Goal: Communication & Community: Share content

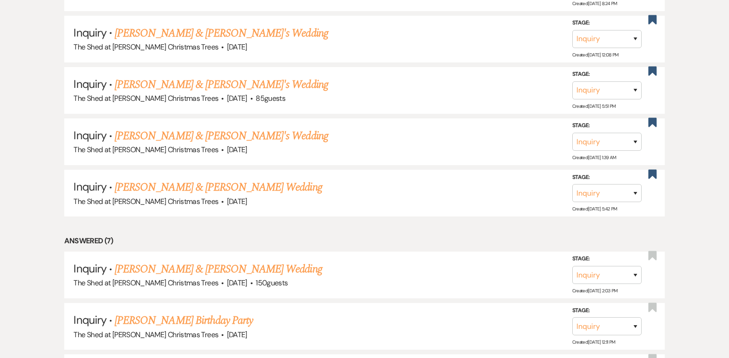
scroll to position [647, 0]
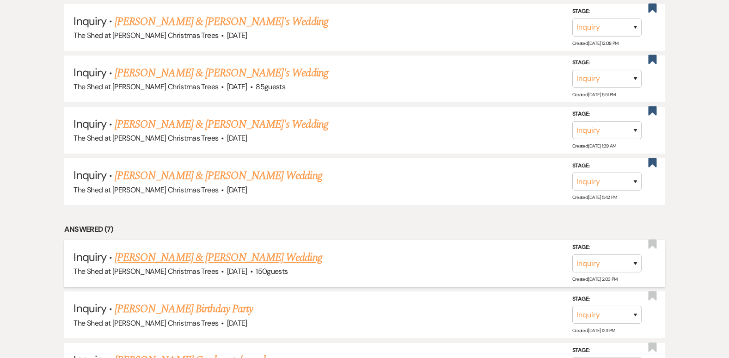
click at [157, 257] on link "[PERSON_NAME] & [PERSON_NAME] Wedding" at bounding box center [218, 257] width 207 height 17
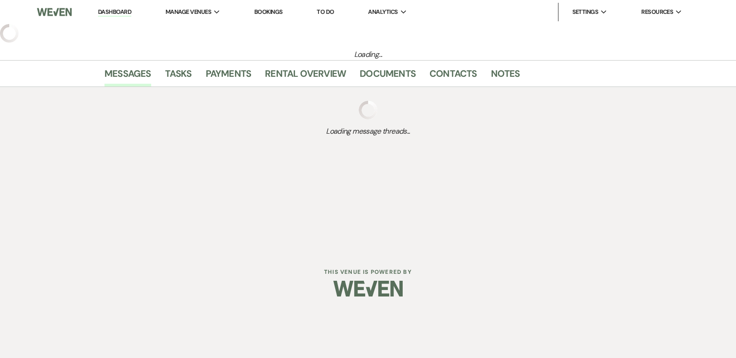
select select "8"
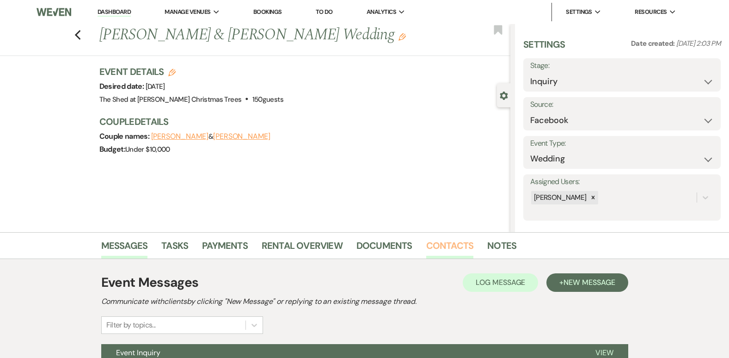
click at [435, 249] on link "Contacts" at bounding box center [450, 248] width 48 height 20
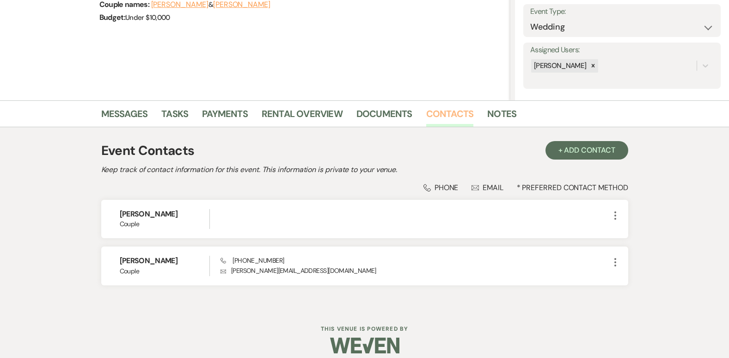
scroll to position [141, 0]
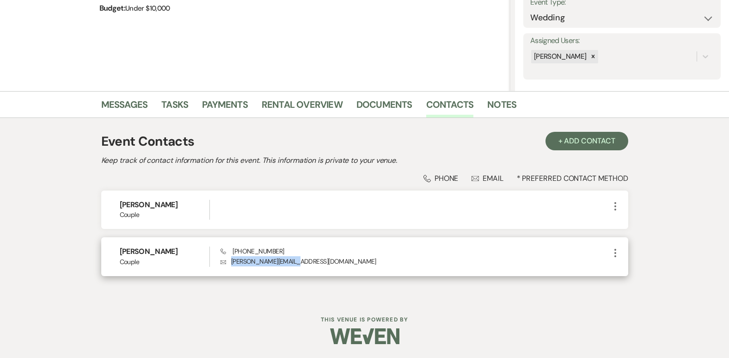
drag, startPoint x: 231, startPoint y: 260, endPoint x: 293, endPoint y: 267, distance: 62.7
click at [293, 267] on div "[PERSON_NAME] Couple Phone [PHONE_NUMBER] Envelope [EMAIL_ADDRESS][DOMAIN_NAME]…" at bounding box center [364, 256] width 527 height 38
drag, startPoint x: 293, startPoint y: 267, endPoint x: 284, endPoint y: 263, distance: 9.8
copy p "[PERSON_NAME][EMAIL_ADDRESS][DOMAIN_NAME]"
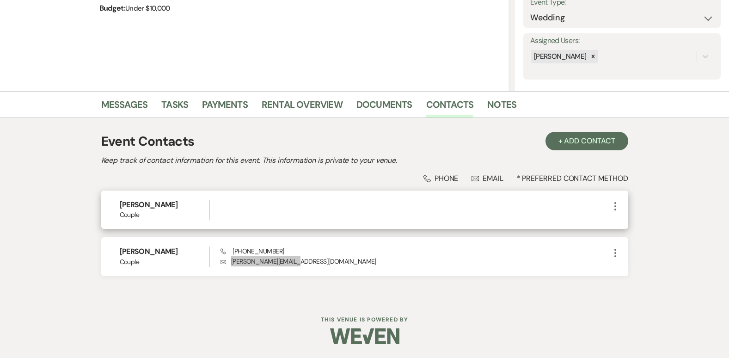
scroll to position [0, 0]
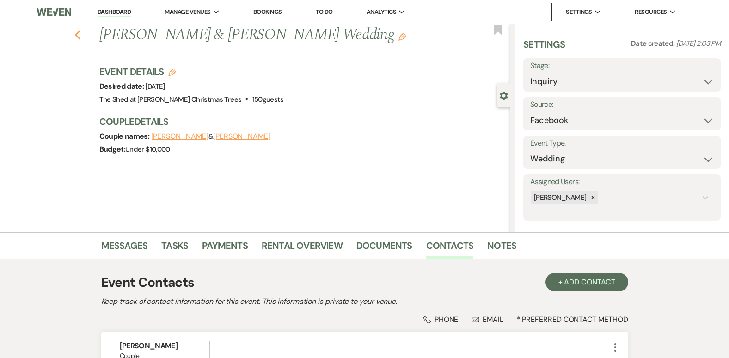
click at [80, 38] on use "button" at bounding box center [77, 35] width 6 height 10
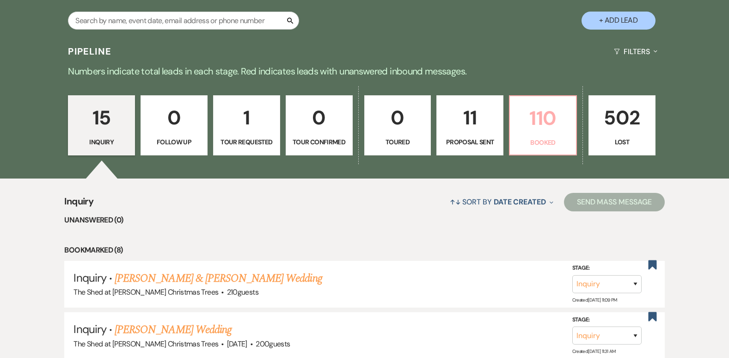
click at [530, 135] on link "110 Booked" at bounding box center [543, 125] width 68 height 60
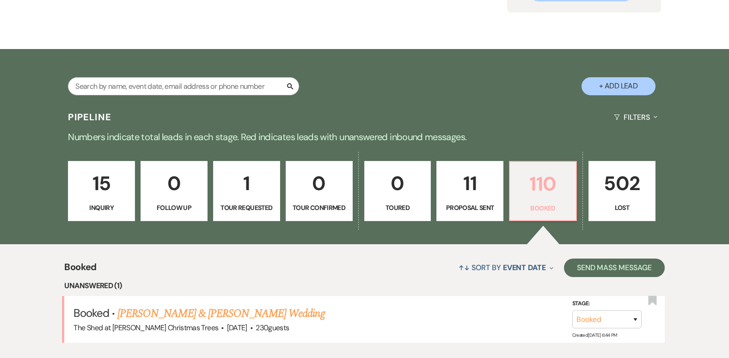
scroll to position [185, 0]
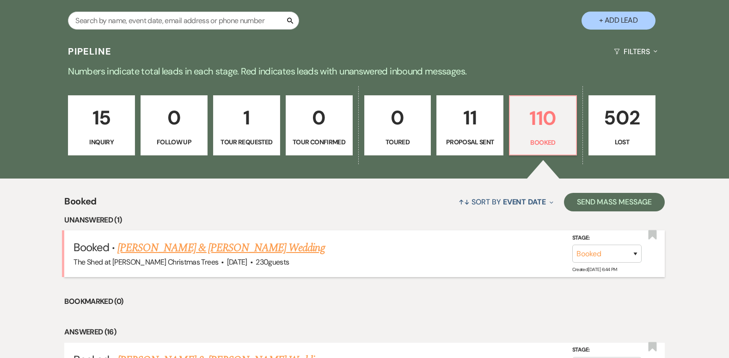
click at [201, 251] on link "[PERSON_NAME] & [PERSON_NAME] Wedding" at bounding box center [220, 247] width 207 height 17
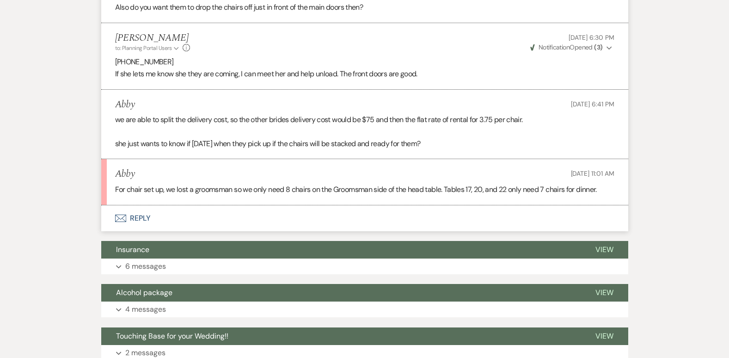
scroll to position [1433, 0]
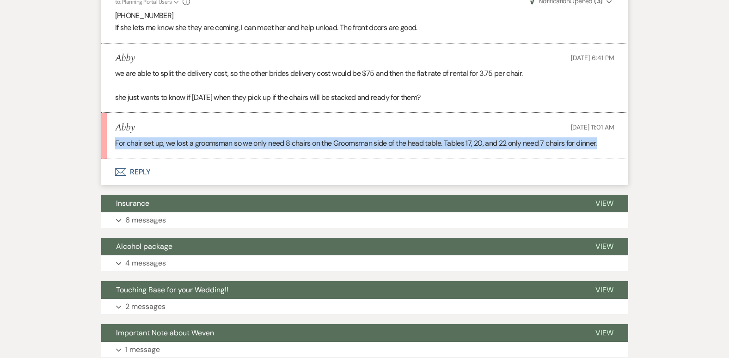
drag, startPoint x: 115, startPoint y: 144, endPoint x: 618, endPoint y: 152, distance: 503.0
click at [618, 152] on li "Abby [DATE] 11:01 AM For chair set up, we lost a groomsman so we only need 8 ch…" at bounding box center [364, 136] width 527 height 46
drag, startPoint x: 618, startPoint y: 152, endPoint x: 649, endPoint y: 148, distance: 31.6
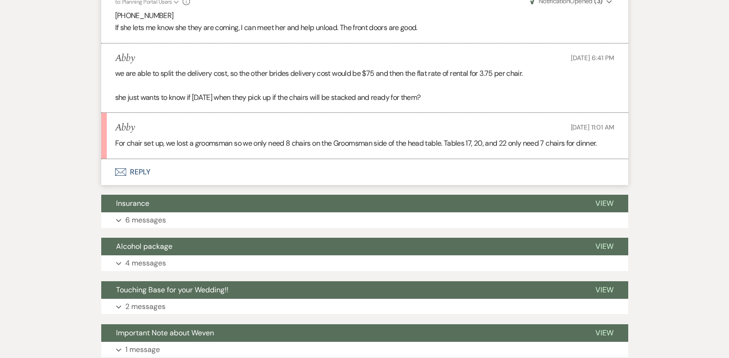
click at [148, 165] on button "Envelope Reply" at bounding box center [364, 172] width 527 height 26
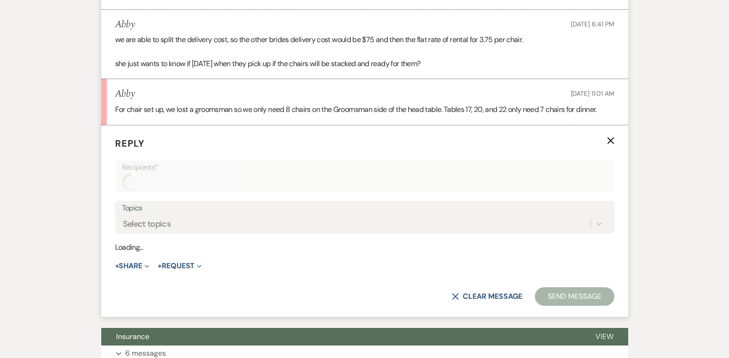
scroll to position [1508, 0]
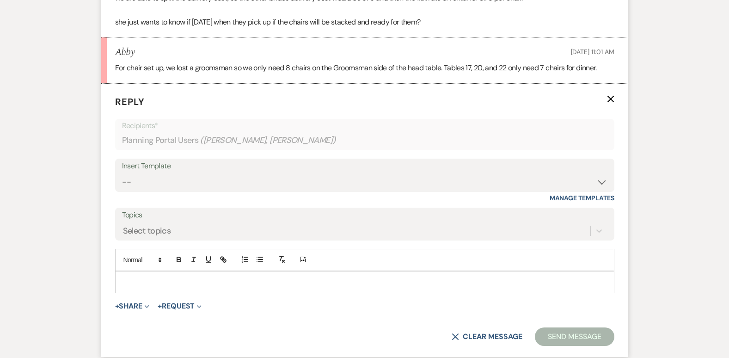
click at [163, 283] on p at bounding box center [364, 282] width 484 height 10
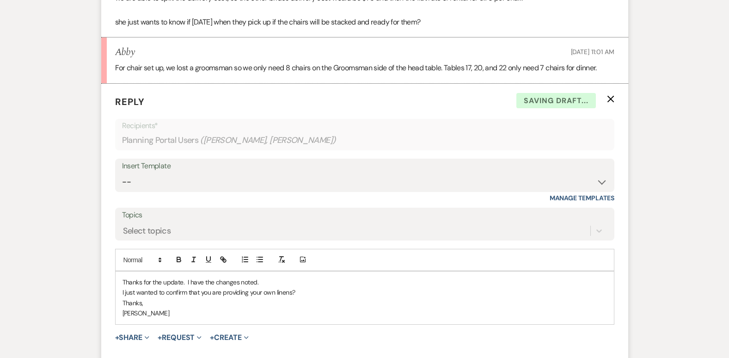
scroll to position [1555, 0]
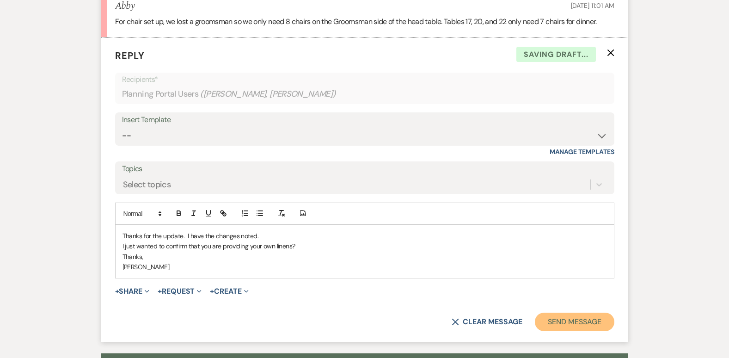
click at [559, 324] on button "Send Message" at bounding box center [574, 321] width 79 height 18
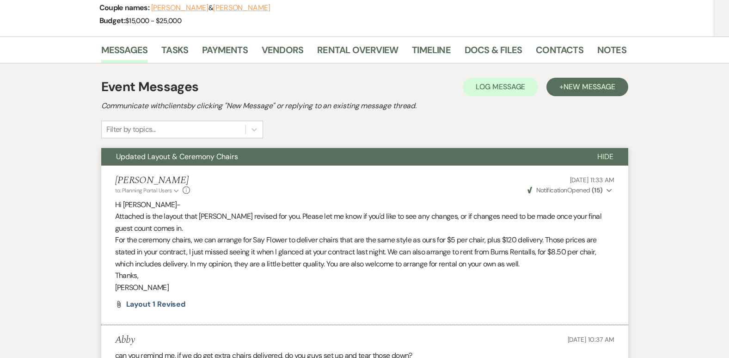
scroll to position [122, 0]
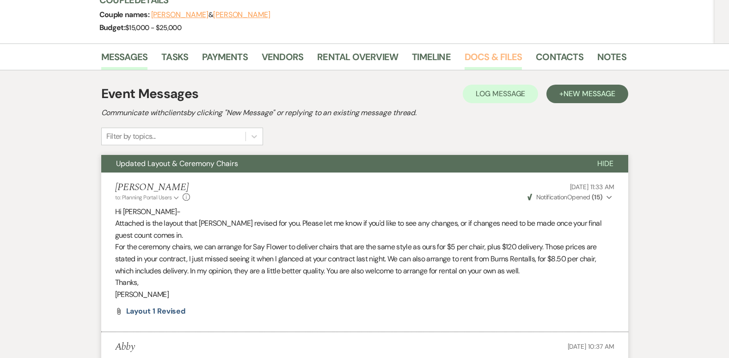
click at [484, 55] on link "Docs & Files" at bounding box center [493, 59] width 57 height 20
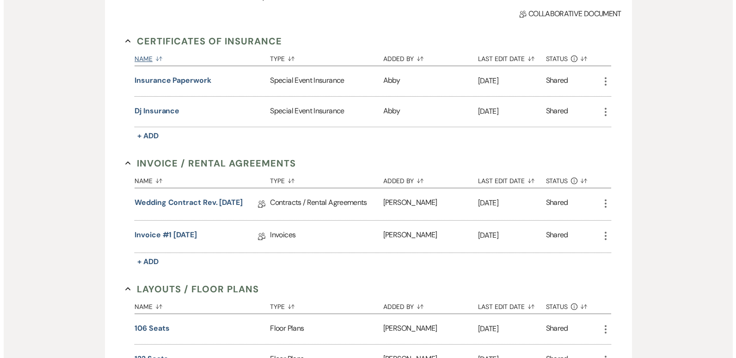
scroll to position [260, 0]
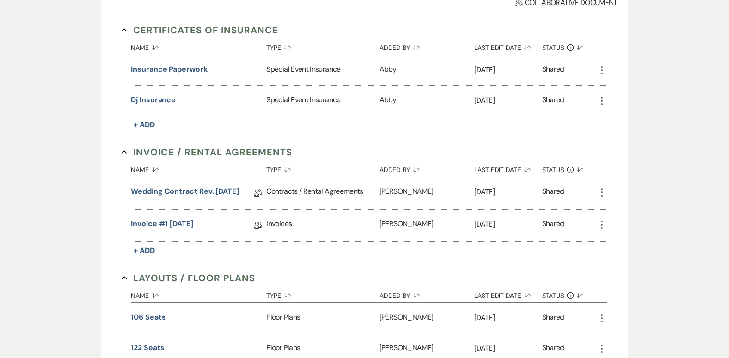
click at [145, 104] on button "dj insurance" at bounding box center [153, 99] width 45 height 11
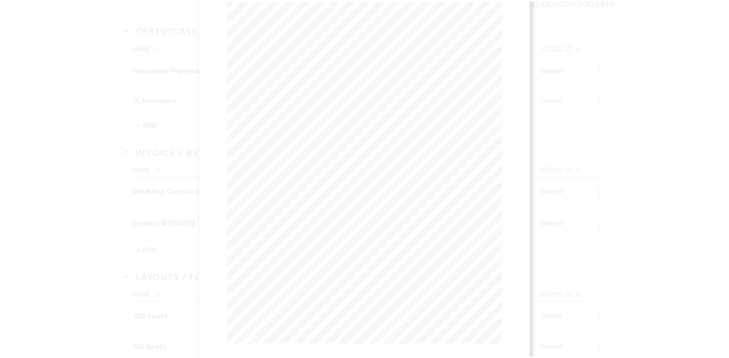
scroll to position [0, 0]
click at [504, 27] on use "button" at bounding box center [502, 24] width 7 height 7
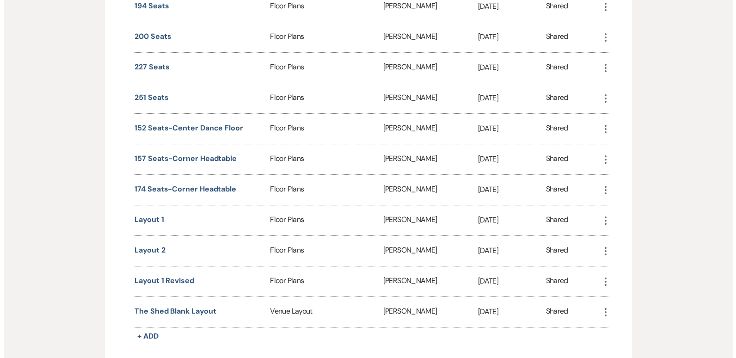
scroll to position [740, 0]
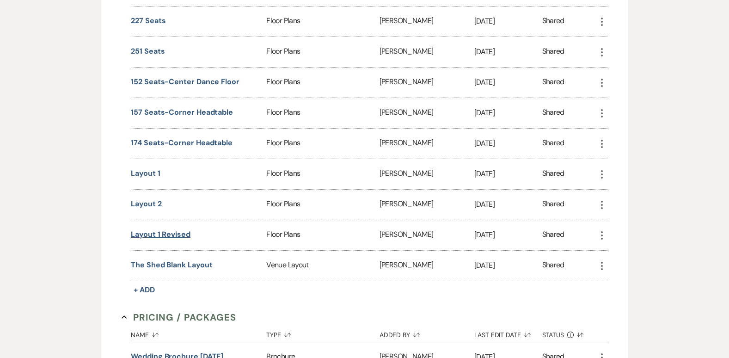
click at [158, 235] on button "Layout 1 Revised" at bounding box center [161, 234] width 60 height 11
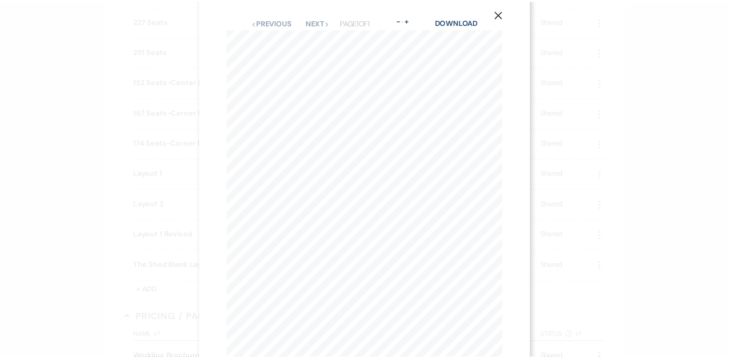
scroll to position [0, 0]
click at [503, 22] on icon "X" at bounding box center [503, 25] width 8 height 8
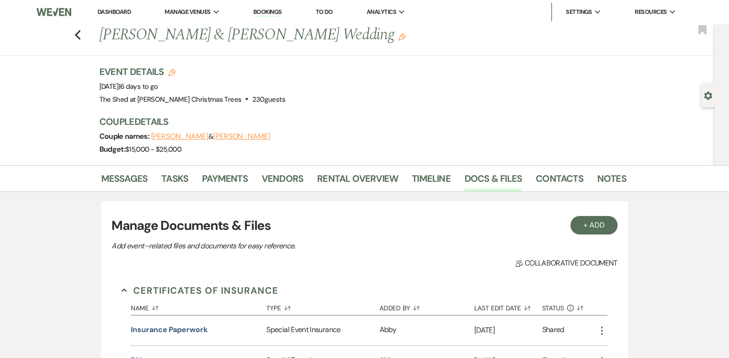
click at [118, 17] on li "Dashboard" at bounding box center [114, 12] width 43 height 18
click at [119, 13] on link "Dashboard" at bounding box center [114, 12] width 33 height 8
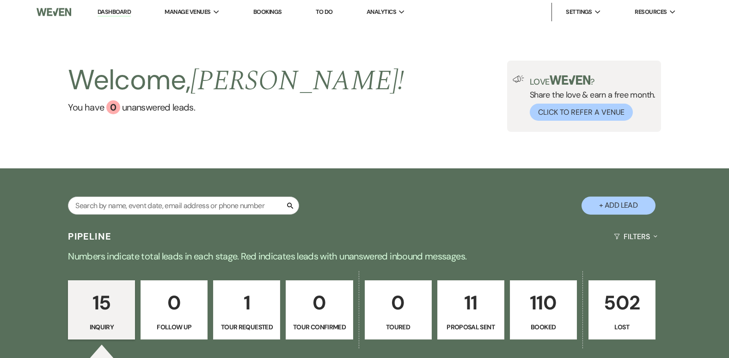
click at [513, 296] on link "110 Booked" at bounding box center [543, 309] width 67 height 59
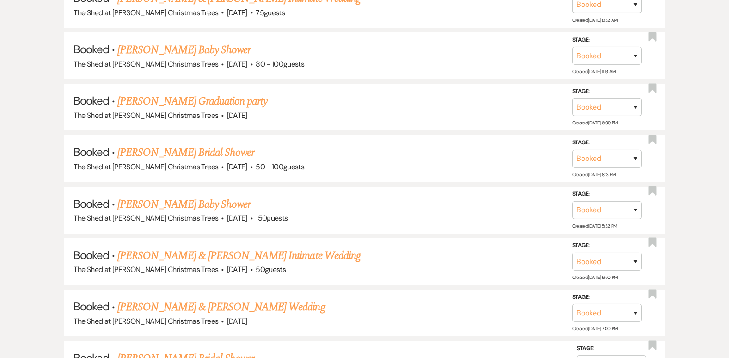
scroll to position [3916, 0]
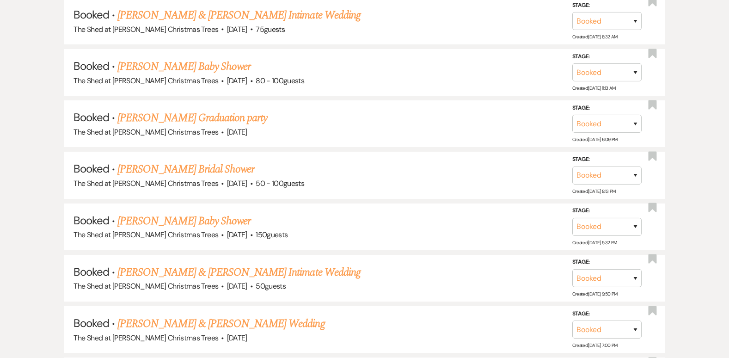
click at [210, 171] on link "[PERSON_NAME] Bridal Shower" at bounding box center [185, 169] width 137 height 17
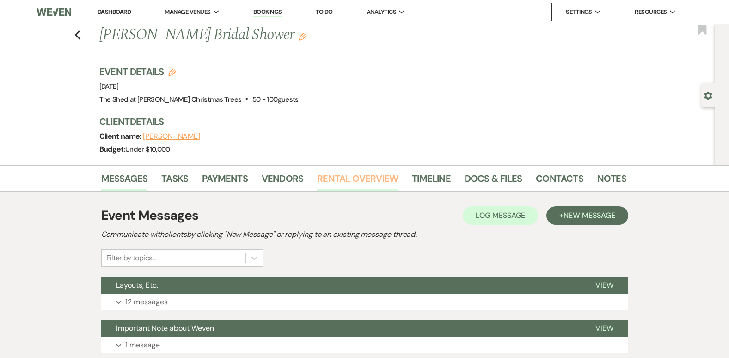
click at [348, 178] on link "Rental Overview" at bounding box center [357, 181] width 81 height 20
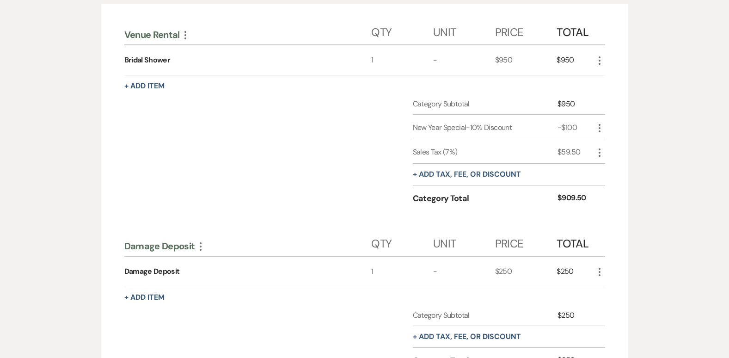
scroll to position [239, 0]
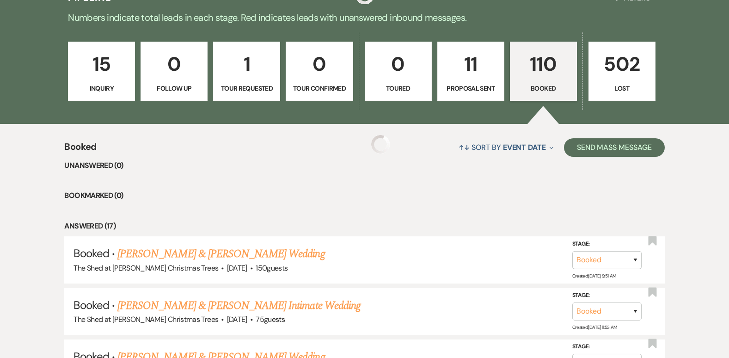
scroll to position [3933, 0]
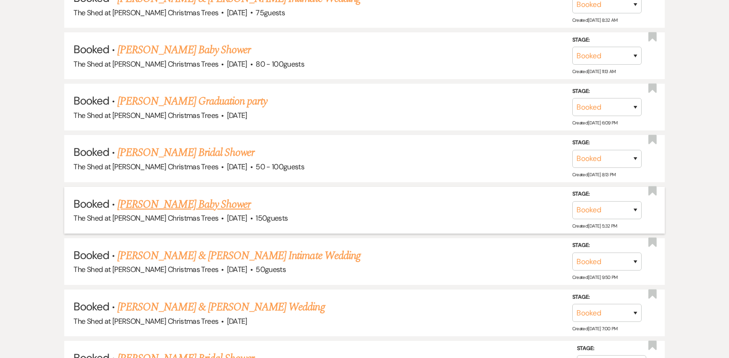
click at [166, 207] on link "[PERSON_NAME] Baby Shower" at bounding box center [183, 204] width 133 height 17
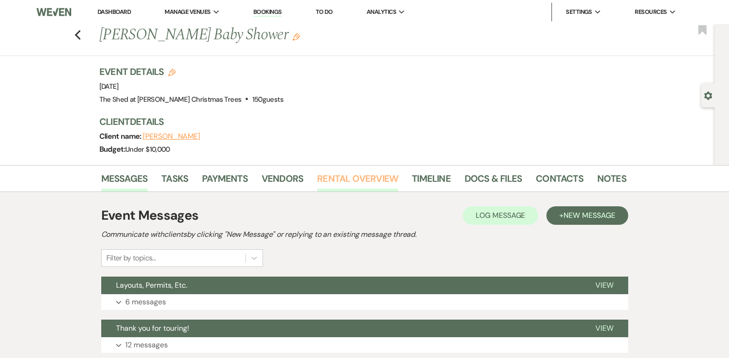
click at [337, 175] on link "Rental Overview" at bounding box center [357, 181] width 81 height 20
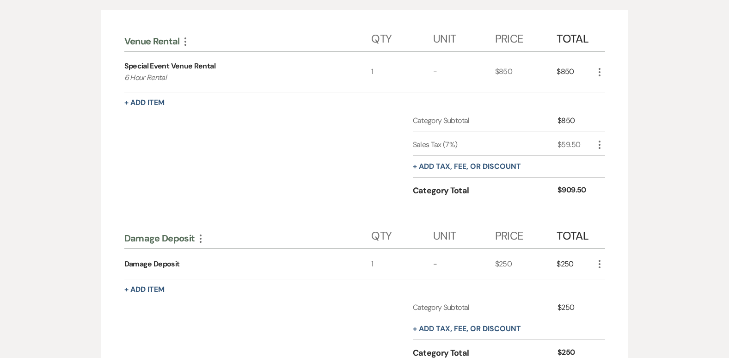
scroll to position [225, 0]
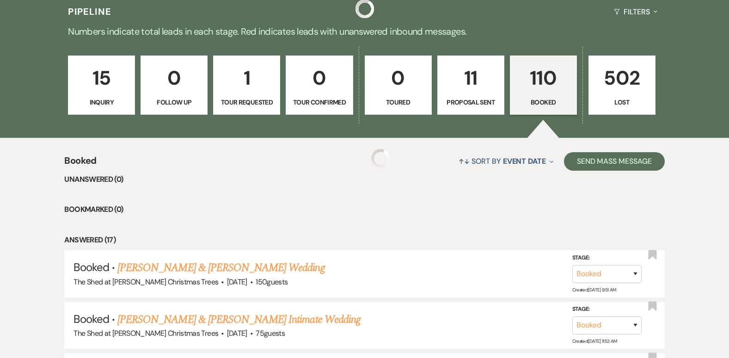
scroll to position [3949, 0]
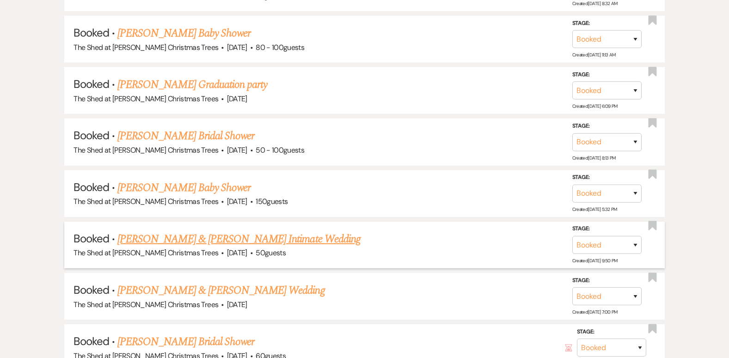
click at [195, 239] on link "[PERSON_NAME] & [PERSON_NAME] Intimate Wedding" at bounding box center [238, 239] width 243 height 17
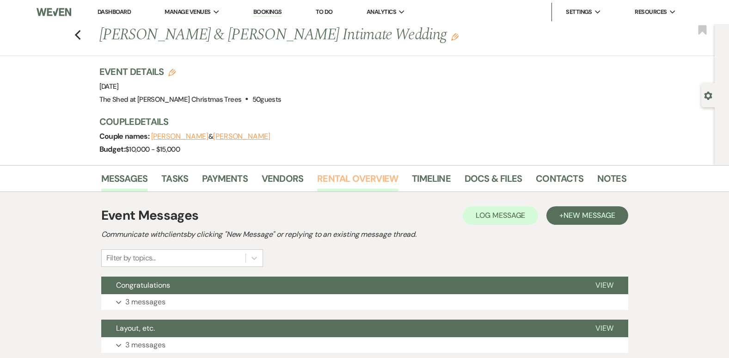
click at [328, 186] on link "Rental Overview" at bounding box center [357, 181] width 81 height 20
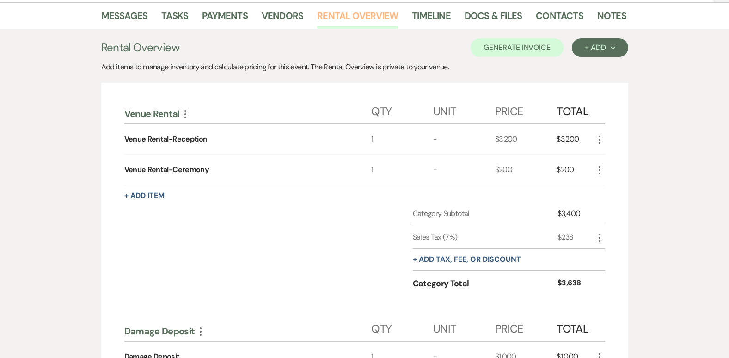
scroll to position [152, 0]
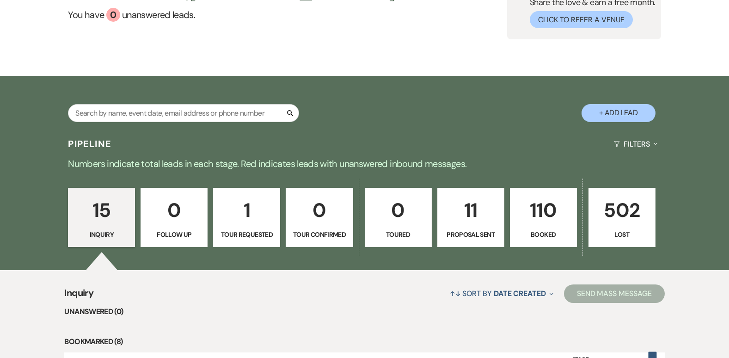
click at [555, 223] on p "110" at bounding box center [543, 210] width 55 height 31
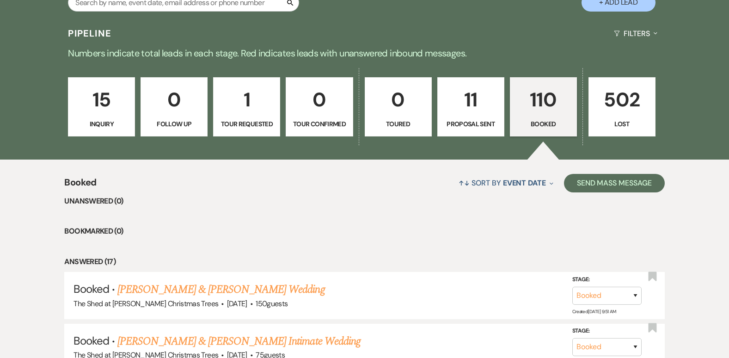
scroll to position [211, 0]
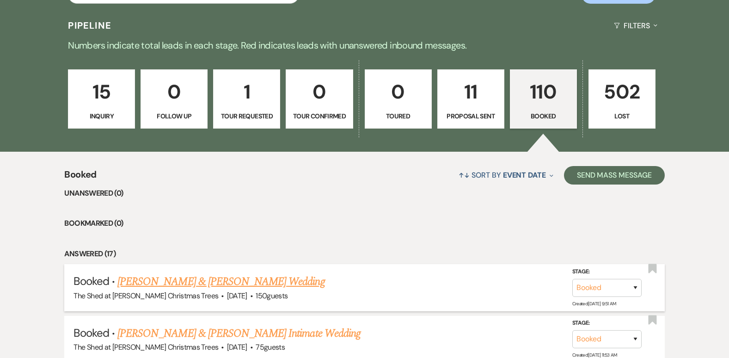
click at [226, 280] on link "[PERSON_NAME] & [PERSON_NAME] Wedding" at bounding box center [220, 281] width 207 height 17
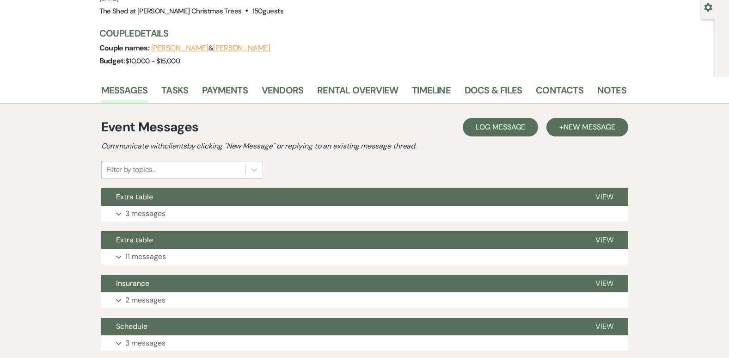
scroll to position [92, 0]
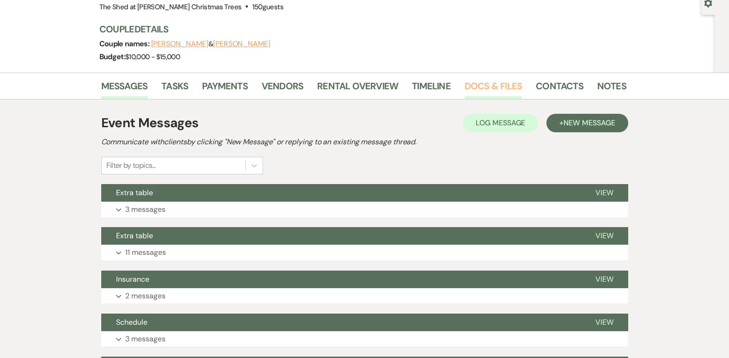
click at [494, 85] on link "Docs & Files" at bounding box center [493, 89] width 57 height 20
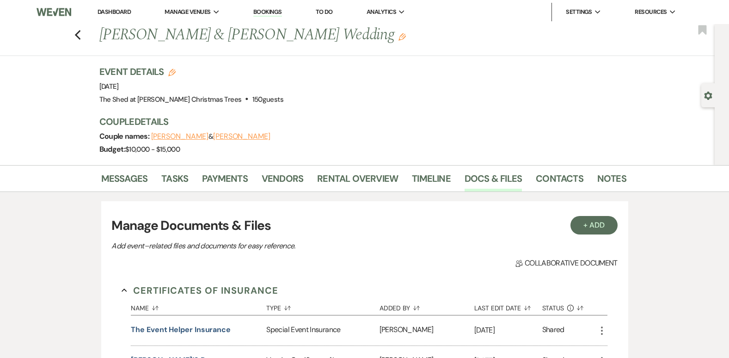
drag, startPoint x: 102, startPoint y: 9, endPoint x: 118, endPoint y: 16, distance: 17.0
click at [102, 9] on link "Dashboard" at bounding box center [114, 12] width 33 height 8
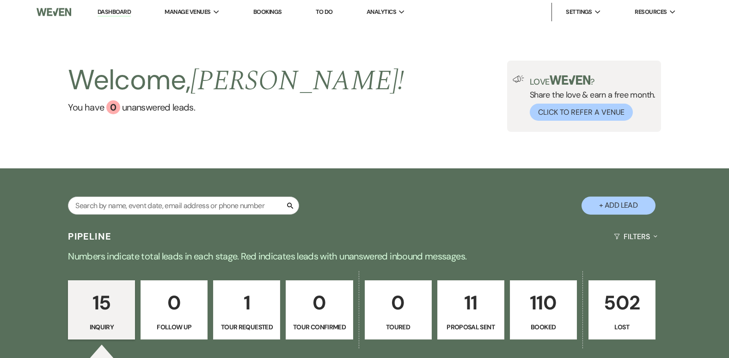
click at [535, 325] on p "Booked" at bounding box center [543, 327] width 55 height 10
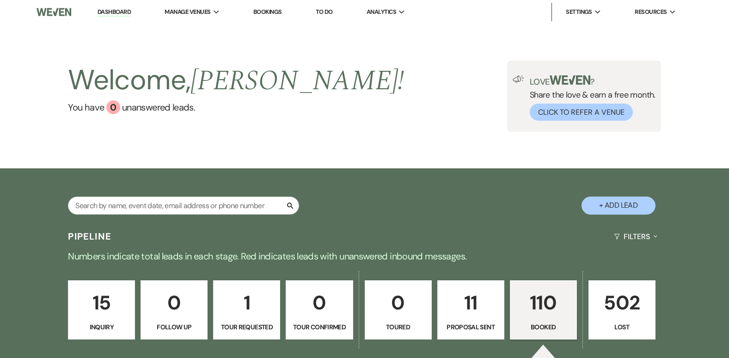
click at [539, 299] on p "110" at bounding box center [543, 302] width 55 height 31
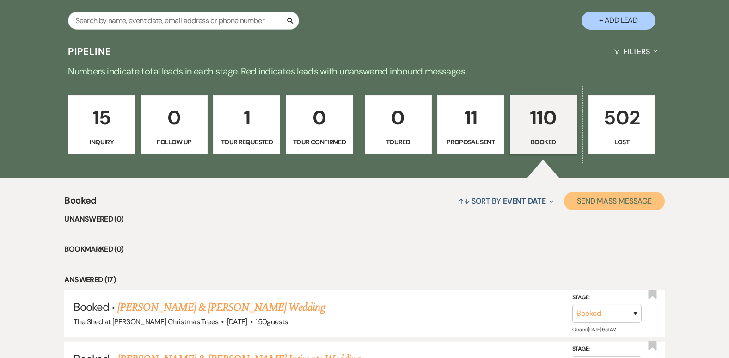
click at [584, 199] on button "Send Mass Message" at bounding box center [614, 201] width 101 height 18
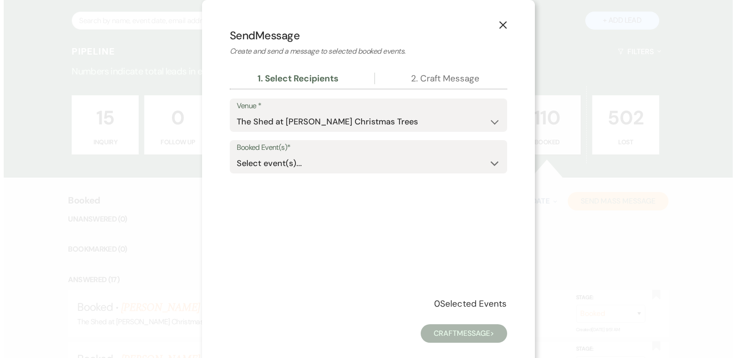
scroll to position [185, 0]
click at [486, 160] on div "Select event(s)... Expand" at bounding box center [367, 163] width 263 height 18
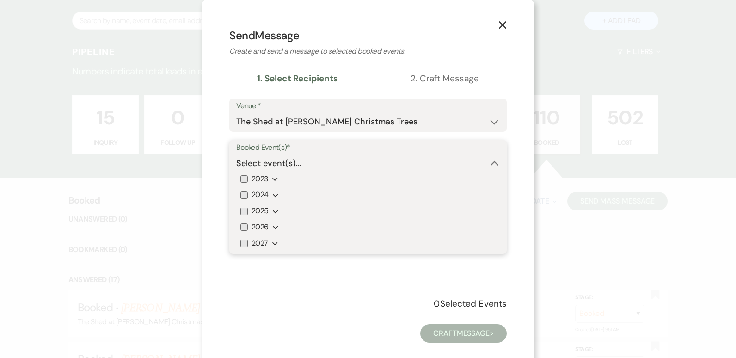
click at [241, 226] on input "2026" at bounding box center [243, 226] width 7 height 7
checkbox input "true"
click at [273, 226] on icon "Expand" at bounding box center [276, 227] width 6 height 7
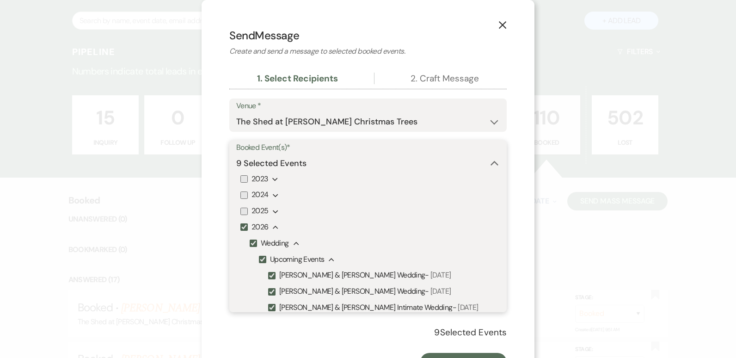
click at [271, 279] on input "Brandon Combs & Emmaleah Rosales's Wedding - Saturday, 08/01/2026" at bounding box center [271, 275] width 7 height 7
checkbox input "false"
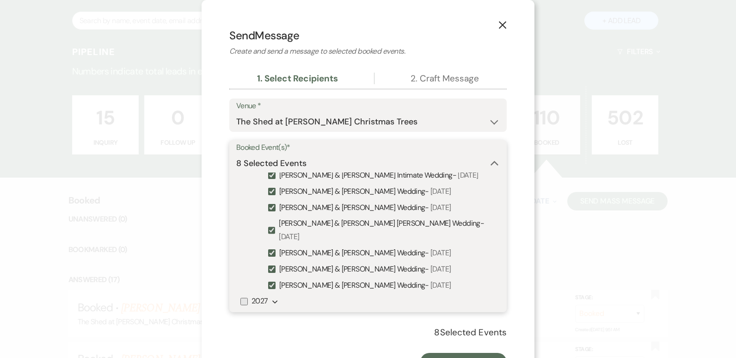
scroll to position [41, 0]
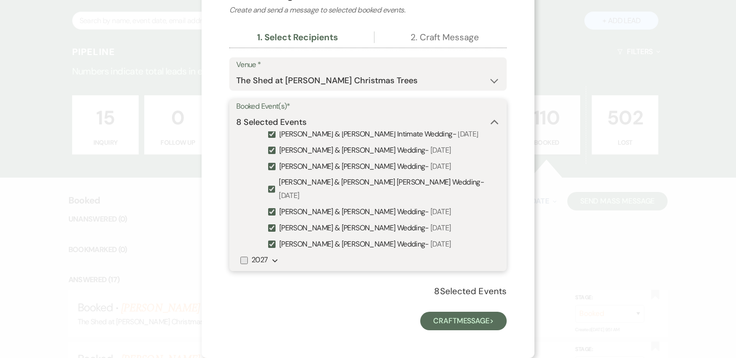
click at [273, 260] on use "button" at bounding box center [274, 260] width 5 height 3
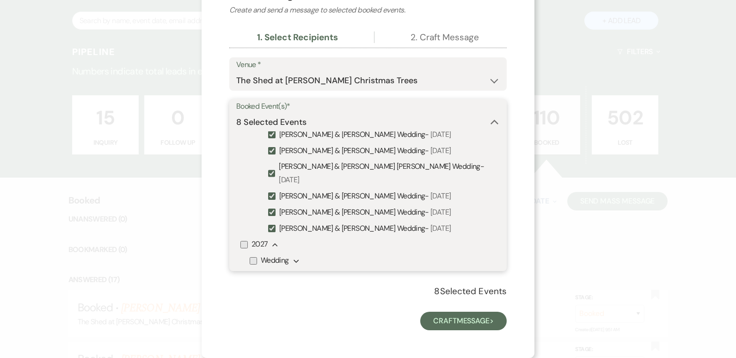
scroll to position [188, 0]
click at [295, 260] on use "button" at bounding box center [296, 260] width 5 height 3
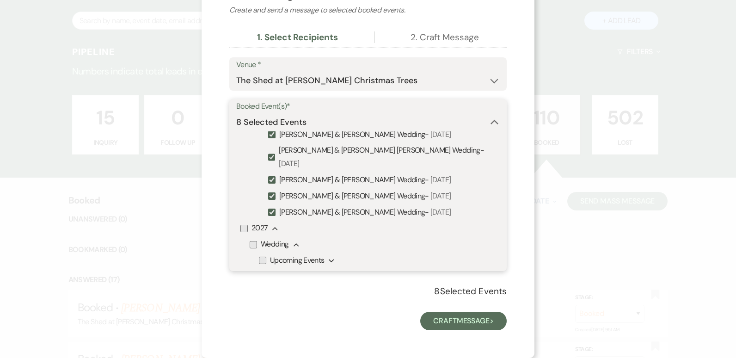
scroll to position [204, 0]
click at [329, 263] on icon "Expand" at bounding box center [332, 260] width 6 height 7
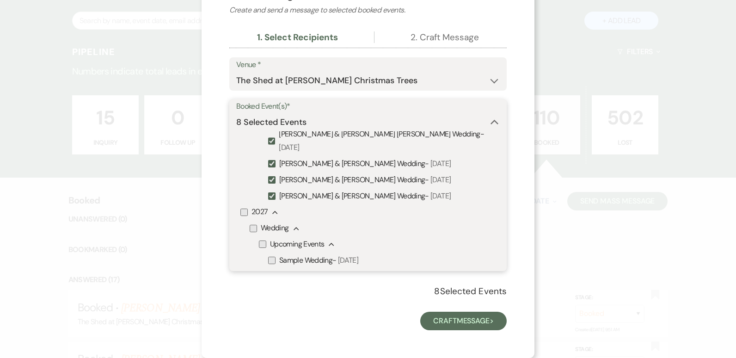
scroll to position [220, 0]
click at [467, 320] on button "Craft Message >" at bounding box center [463, 321] width 86 height 18
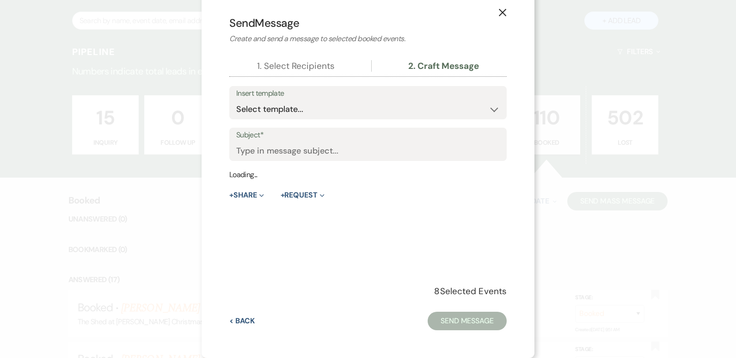
scroll to position [0, 0]
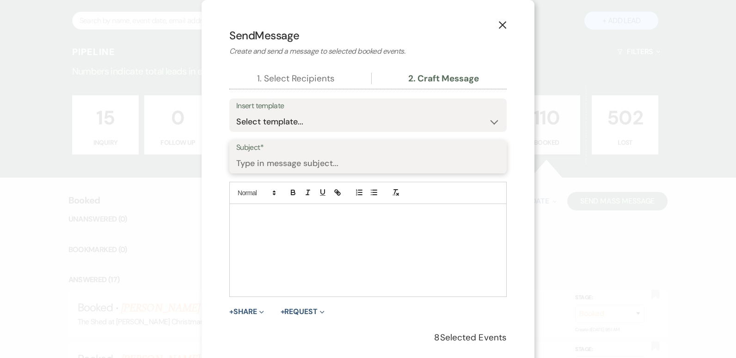
click at [306, 163] on input "Subject*" at bounding box center [367, 163] width 263 height 18
click at [327, 165] on input "Nelson's" at bounding box center [367, 163] width 263 height 18
type input "Nelson's Wedding Tasting"
click at [300, 251] on div at bounding box center [368, 250] width 276 height 92
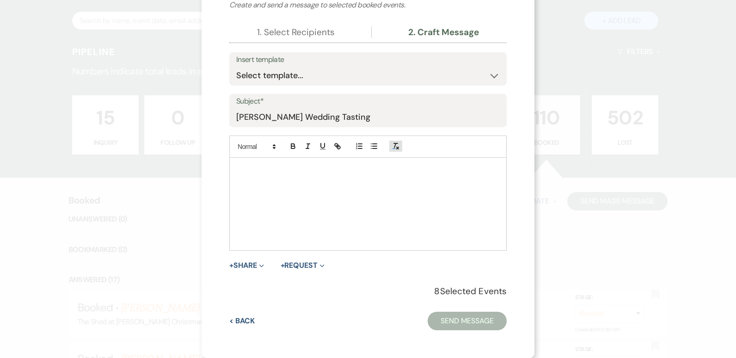
click at [397, 144] on button "button" at bounding box center [395, 146] width 13 height 11
click at [334, 193] on div at bounding box center [368, 204] width 276 height 92
click at [368, 169] on p at bounding box center [368, 168] width 263 height 10
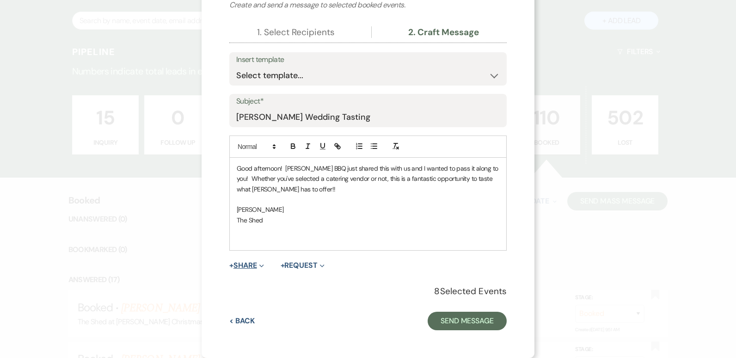
click at [257, 265] on span "Expand" at bounding box center [260, 265] width 7 height 10
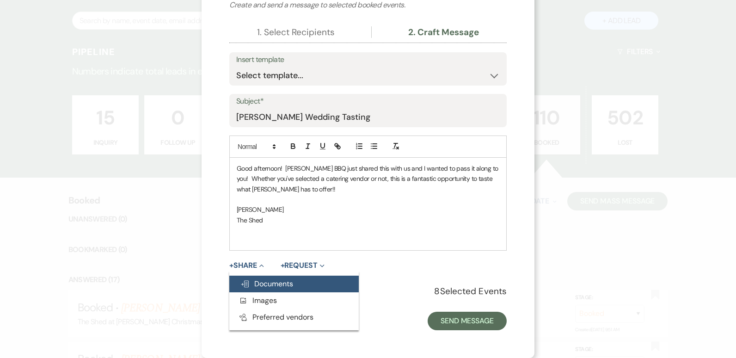
click at [263, 282] on span "Doc Upload Documents" at bounding box center [266, 284] width 53 height 10
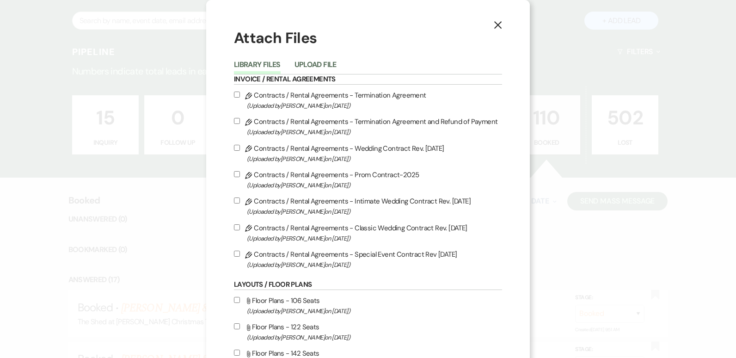
click at [311, 56] on div "Library Files Upload File" at bounding box center [368, 64] width 268 height 19
click at [313, 64] on button "Upload File" at bounding box center [315, 67] width 42 height 13
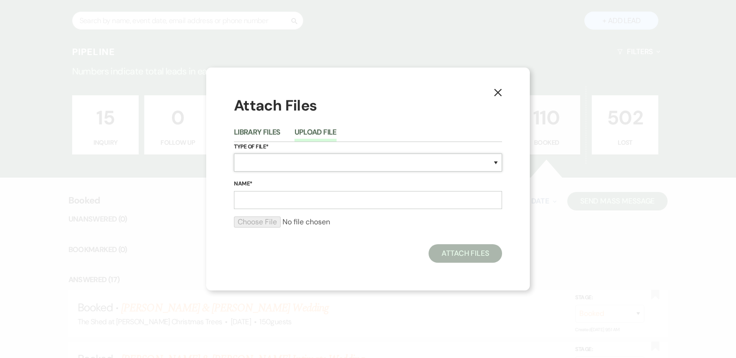
click at [285, 159] on select "Special Event Insurance Vendor Certificate of Insurance Contracts / Rental Agre…" at bounding box center [368, 162] width 268 height 18
select select "0"
click at [234, 153] on select "Special Event Insurance Vendor Certificate of Insurance Contracts / Rental Agre…" at bounding box center [368, 162] width 268 height 18
click at [256, 196] on input "Name*" at bounding box center [368, 200] width 268 height 18
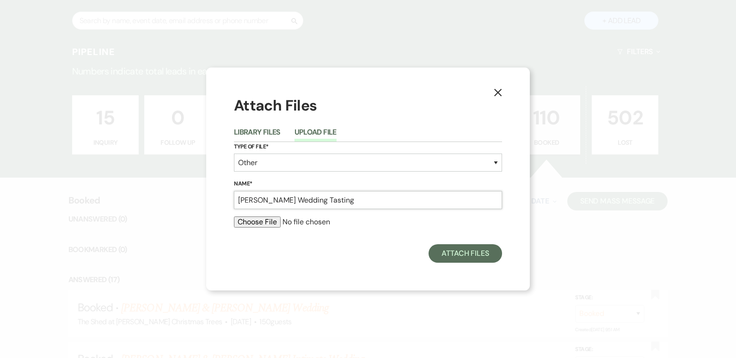
type input "Nelson's Wedding Tasting"
click at [253, 226] on input "file" at bounding box center [368, 221] width 268 height 11
type input "C:\fakepath\Nelson's Bridal Tasting 2026.pdf"
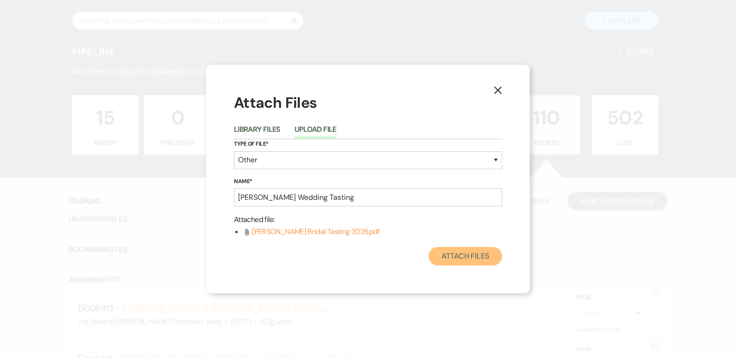
click at [460, 252] on button "Attach Files" at bounding box center [464, 256] width 73 height 18
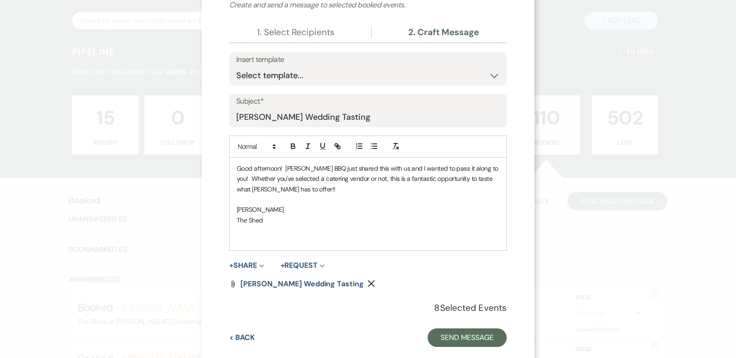
click at [280, 170] on p "Good afternoon! Nelson's BBQ just shared this with us and I wanted to pass it a…" at bounding box center [368, 178] width 263 height 31
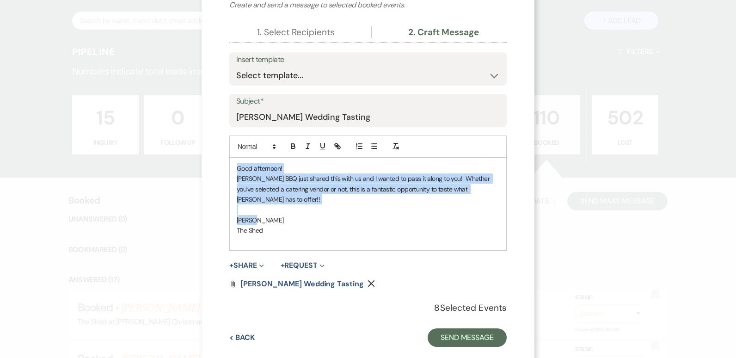
drag, startPoint x: 263, startPoint y: 222, endPoint x: 206, endPoint y: 165, distance: 80.4
click at [206, 165] on div "X Send Message Create and send a message to selected booked events. 1. Select R…" at bounding box center [368, 164] width 333 height 421
copy div "Good afternoon! Nelson's BBQ just shared this with us and I wanted to pass it a…"
click at [454, 337] on button "Send Message" at bounding box center [467, 337] width 79 height 18
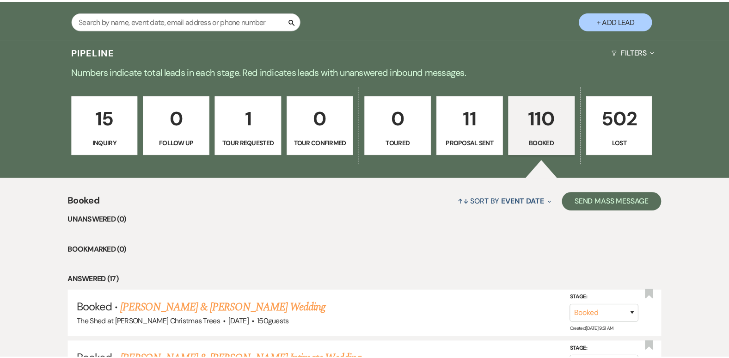
scroll to position [185, 0]
